Goal: Transaction & Acquisition: Purchase product/service

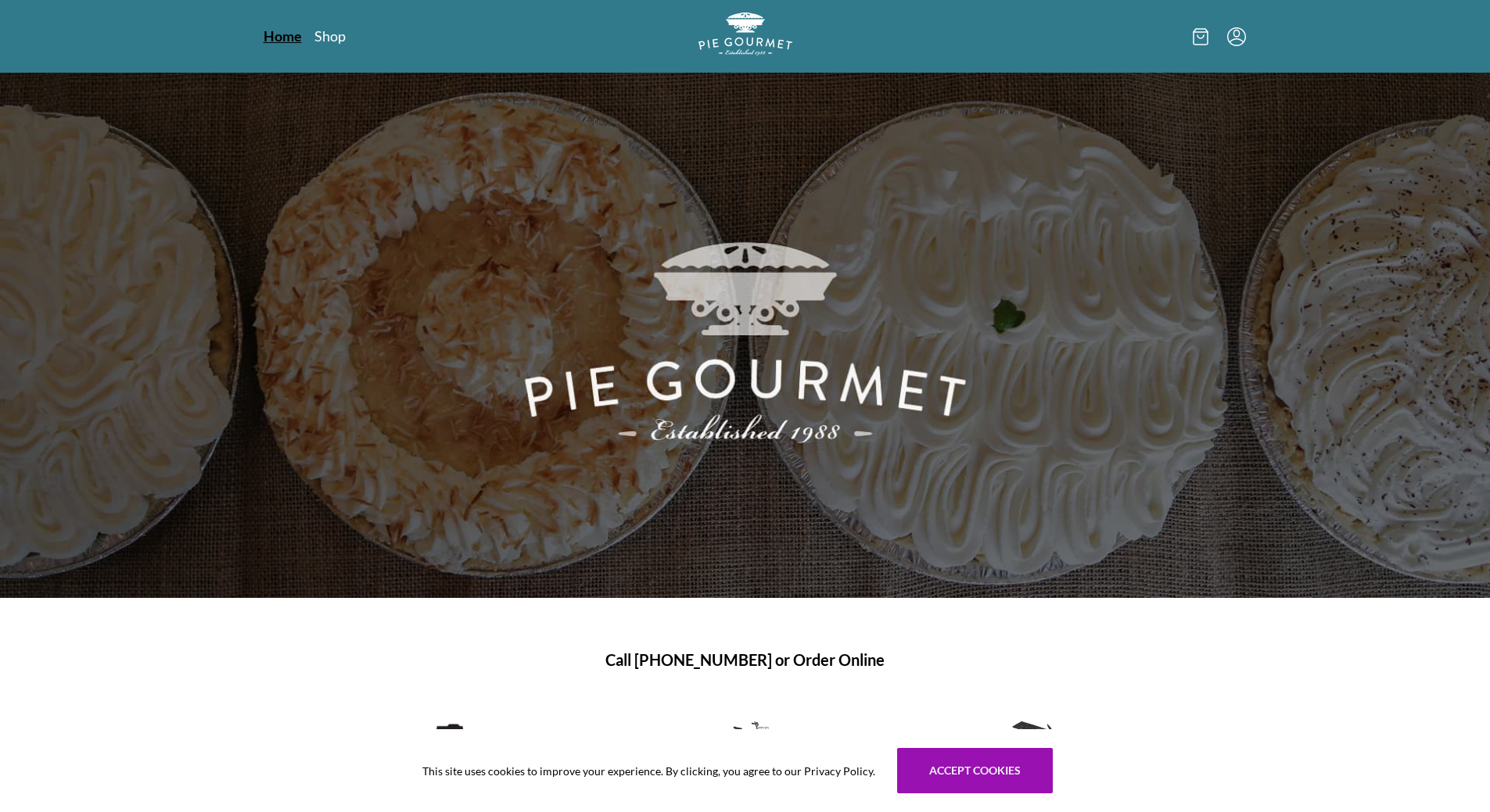
click at [278, 36] on link "Home" at bounding box center [283, 35] width 39 height 18
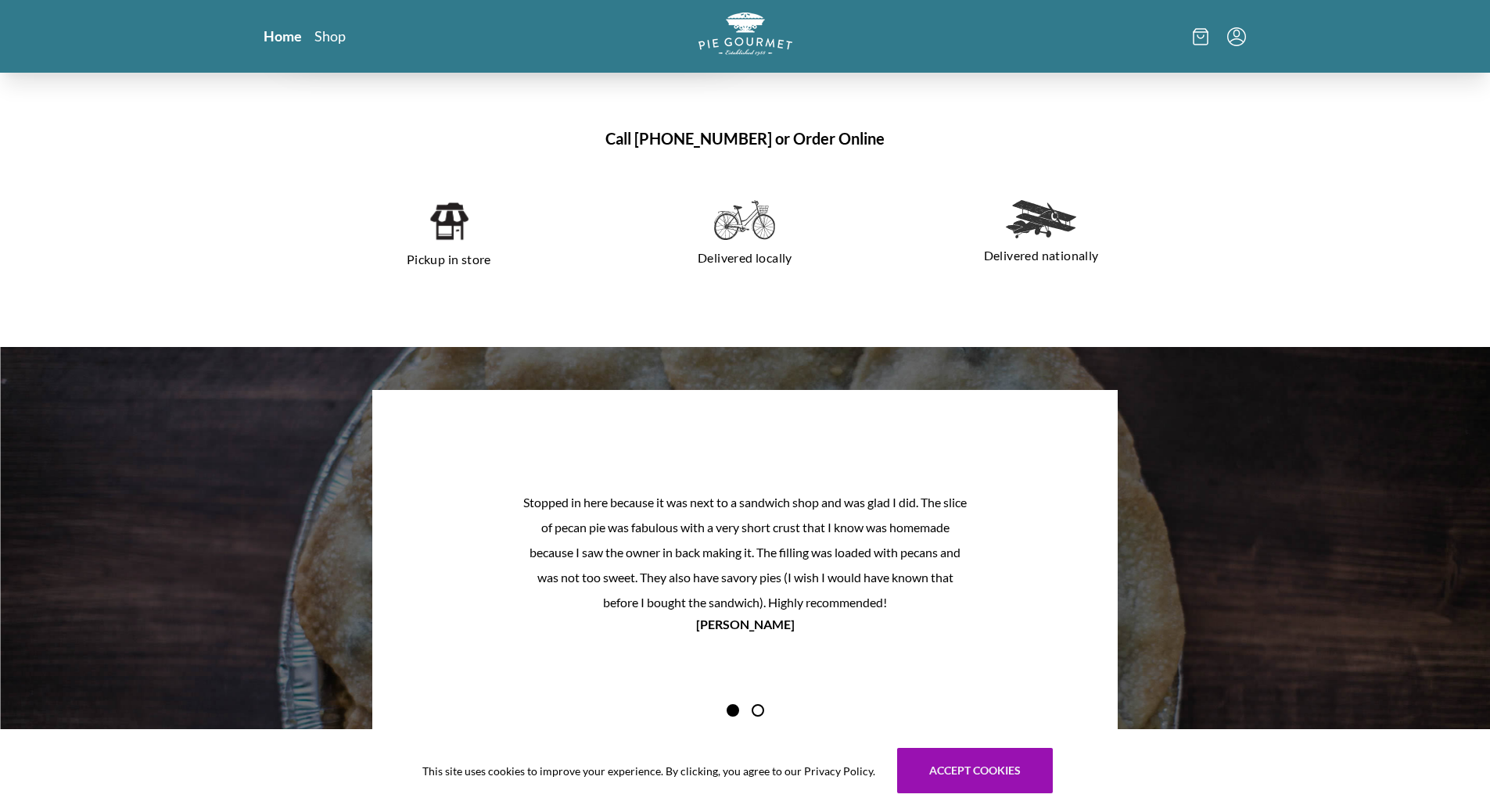
scroll to position [1186, 0]
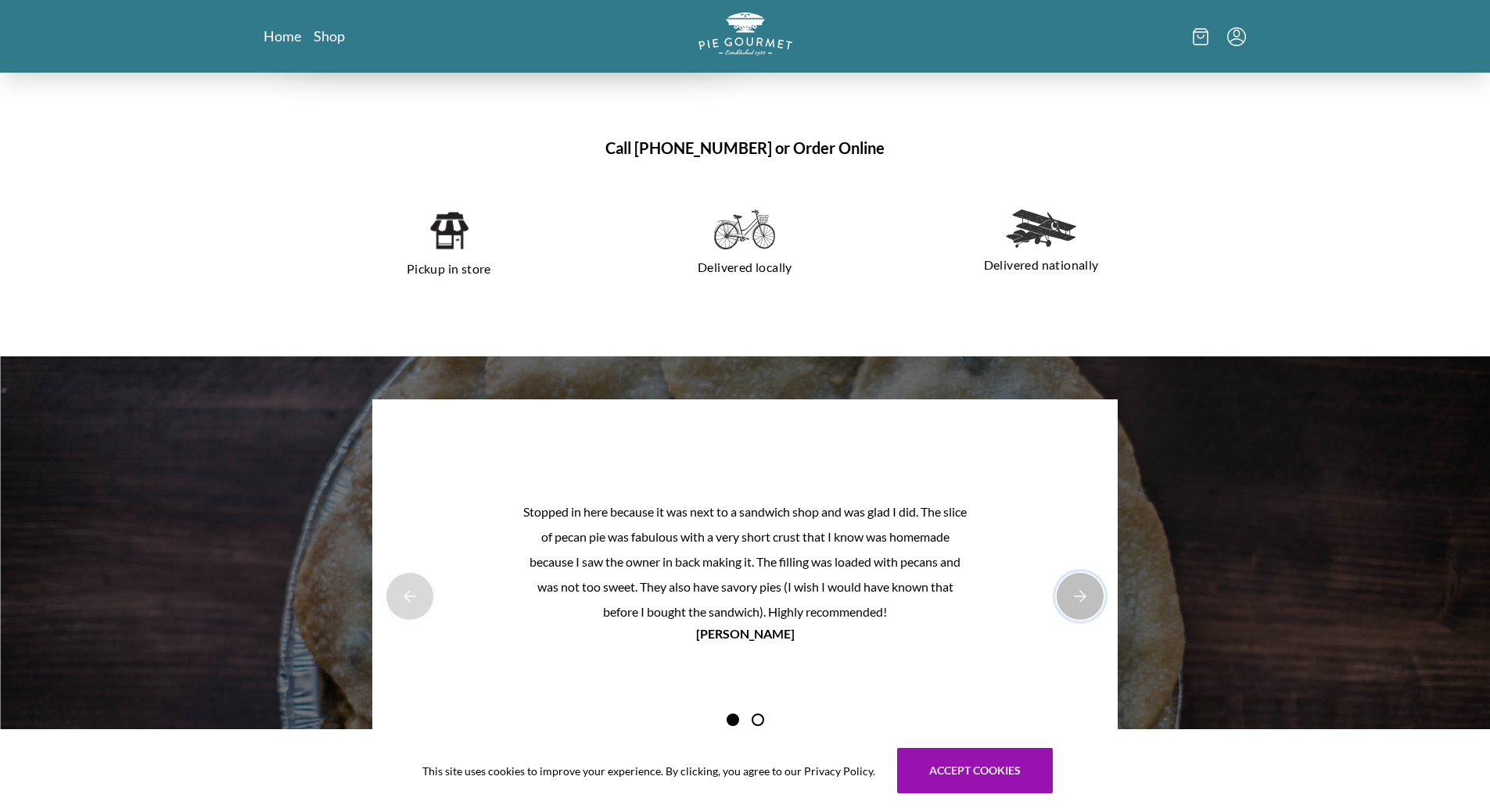
click at [1074, 591] on button "Next Product Image" at bounding box center [1080, 596] width 50 height 50
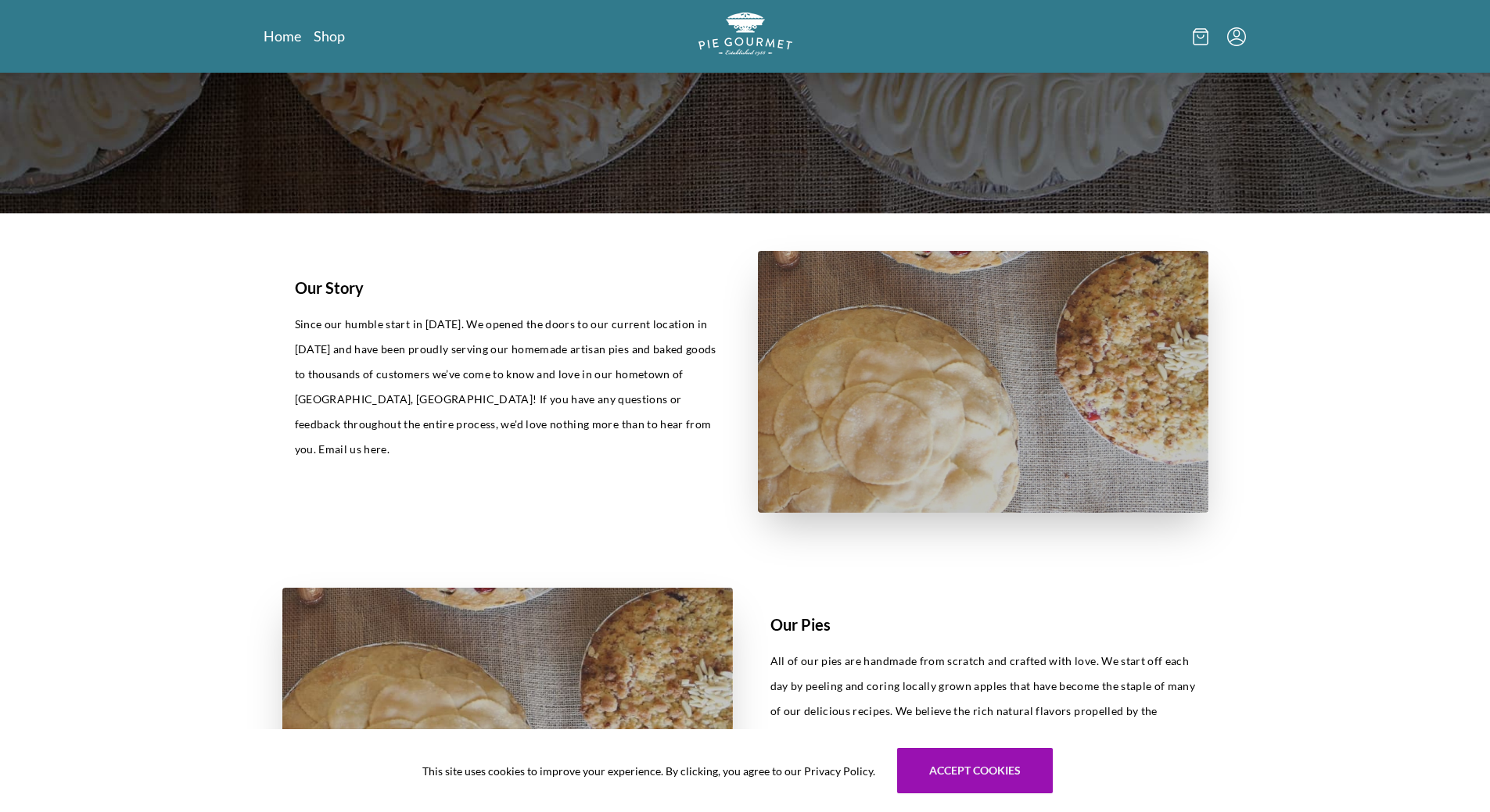
scroll to position [170, 0]
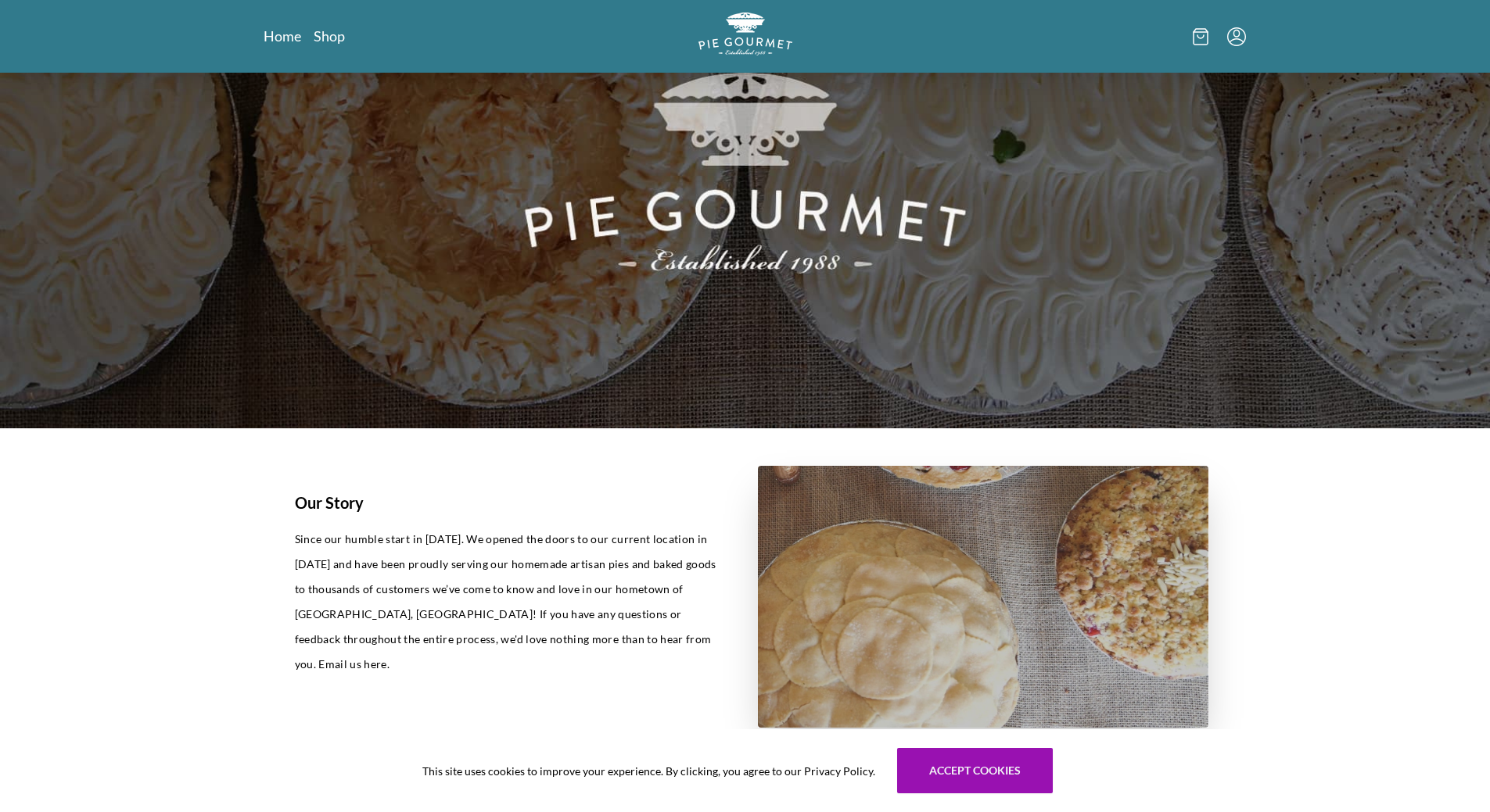
click at [1233, 33] on icon "Menu" at bounding box center [1236, 36] width 19 height 18
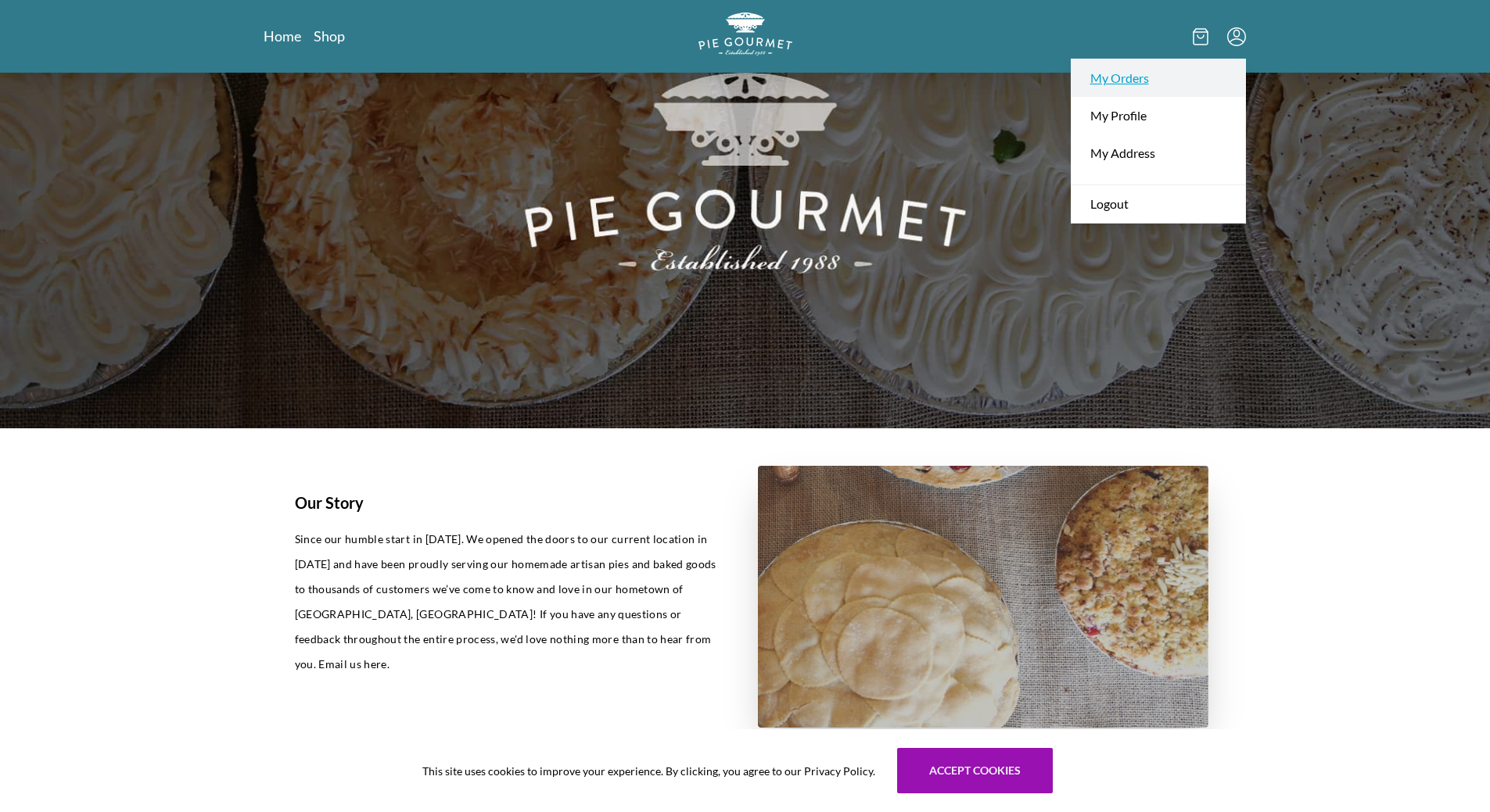
click at [1147, 74] on link "My Orders" at bounding box center [1158, 78] width 174 height 38
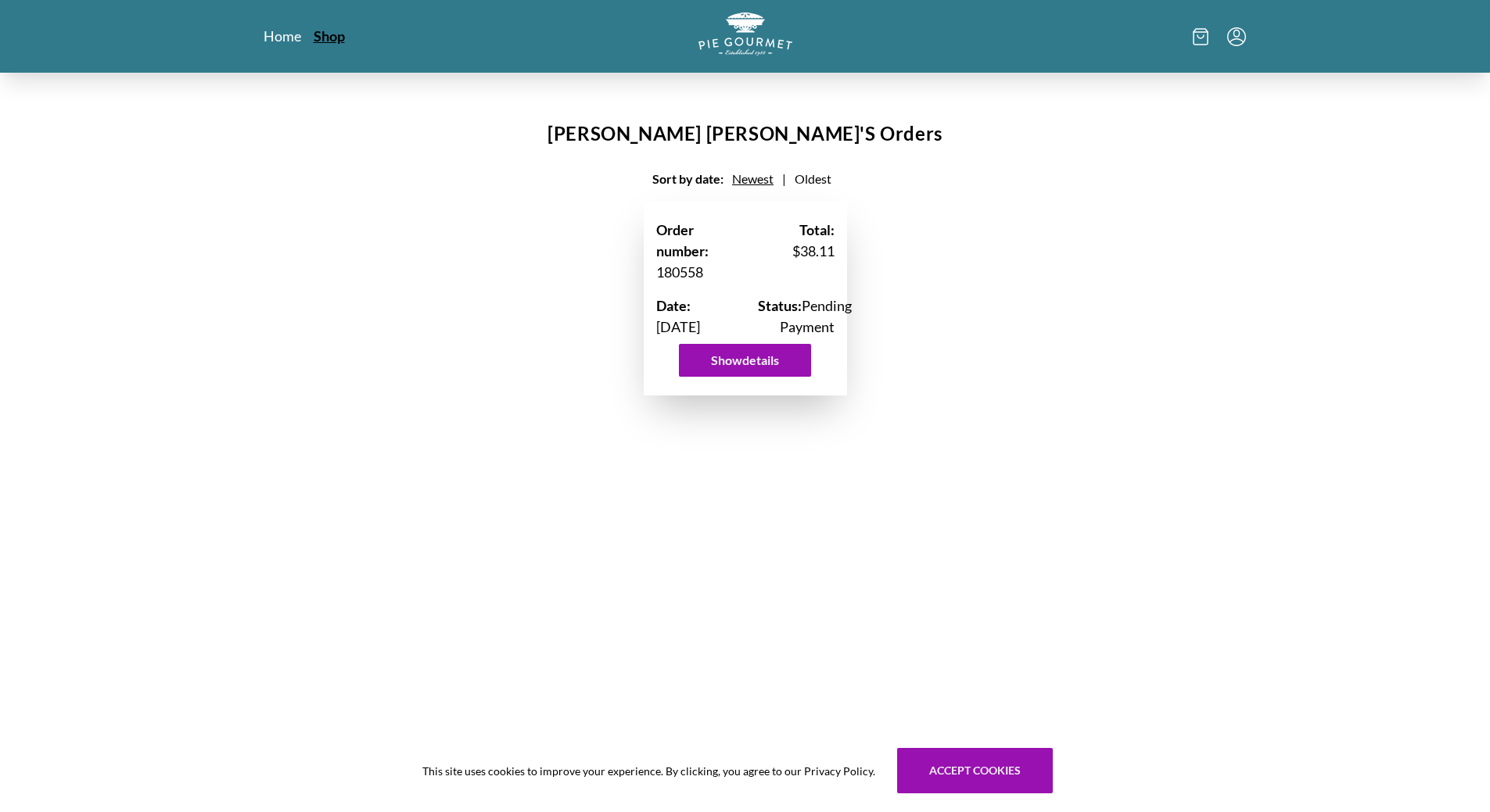
click at [324, 42] on link "Shop" at bounding box center [330, 35] width 32 height 18
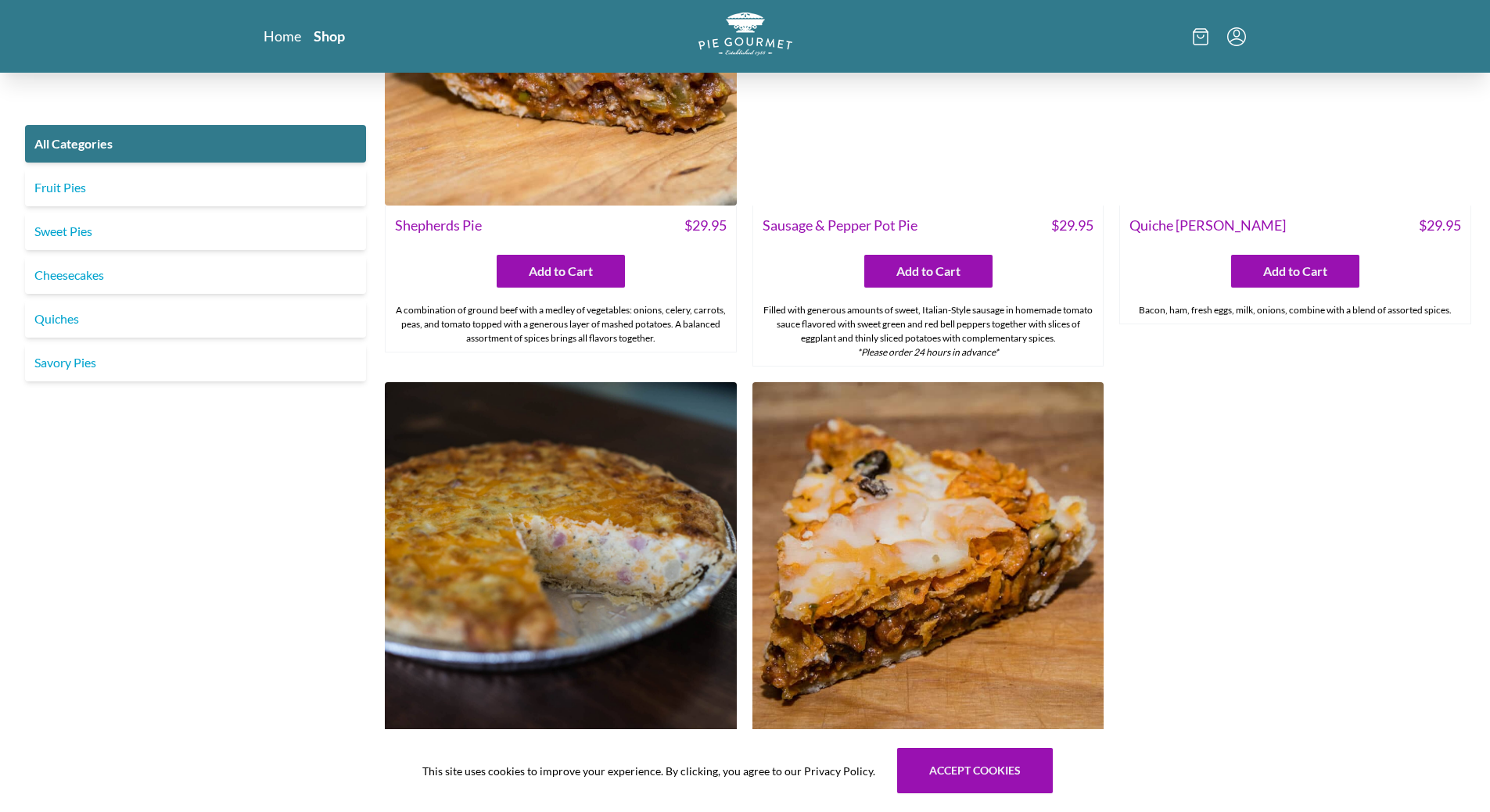
scroll to position [2424, 0]
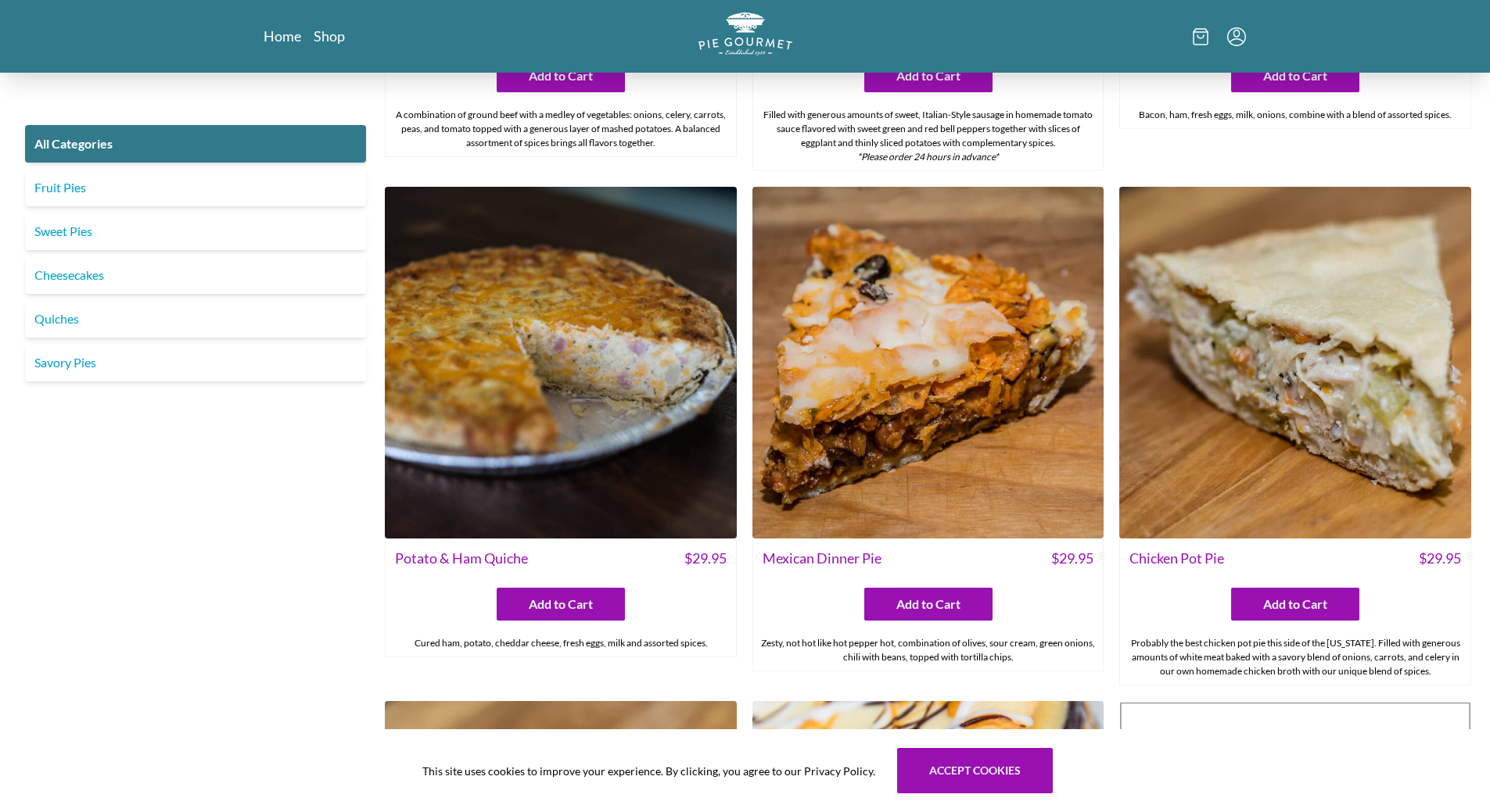
click at [1175, 667] on div "Probably the best chicken pot pie this side of the [US_STATE]. Filled with gene…" at bounding box center [1295, 658] width 351 height 55
click at [1227, 370] on img at bounding box center [1296, 363] width 352 height 352
